Goal: Find contact information: Find contact information

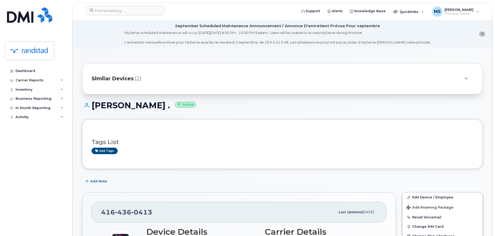
scroll to position [155, 0]
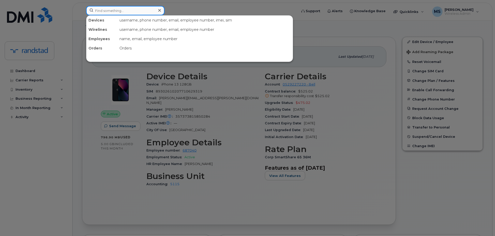
click at [151, 14] on input at bounding box center [125, 10] width 78 height 9
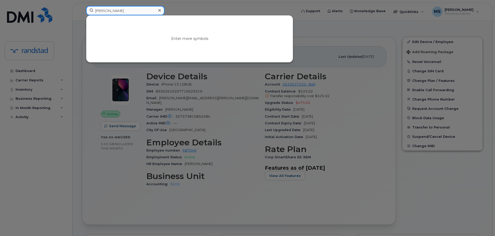
type input "[PERSON_NAME]"
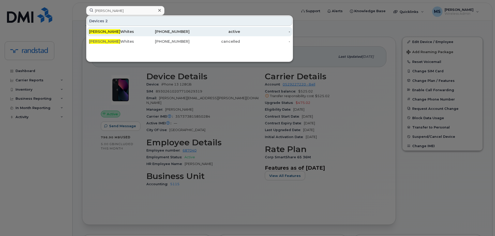
click at [141, 30] on div "[PHONE_NUMBER]" at bounding box center [164, 31] width 50 height 5
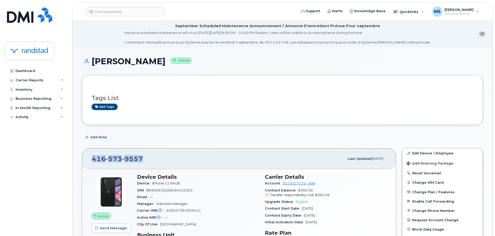
drag, startPoint x: 145, startPoint y: 157, endPoint x: 85, endPoint y: 161, distance: 60.5
click at [85, 161] on div "[PHONE_NUMBER] Last updated [DATE]" at bounding box center [239, 158] width 314 height 21
copy span "[PHONE_NUMBER]"
